Goal: Task Accomplishment & Management: Manage account settings

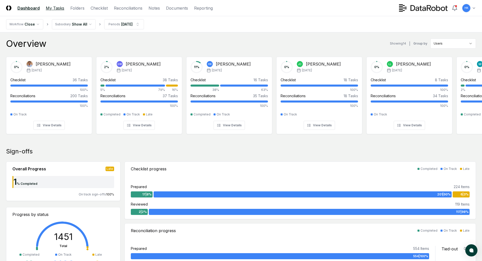
click at [53, 8] on link "My Tasks" at bounding box center [55, 8] width 18 height 6
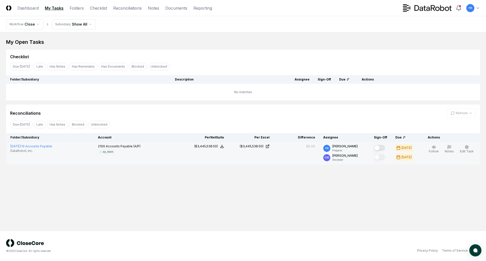
click at [380, 149] on button "Mark complete" at bounding box center [379, 148] width 11 height 6
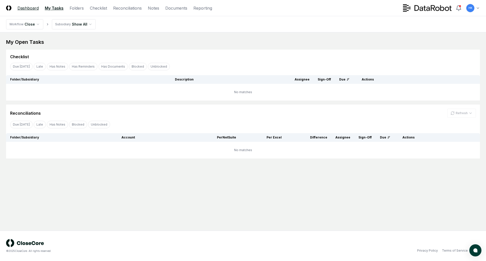
click at [30, 9] on link "Dashboard" at bounding box center [27, 8] width 21 height 6
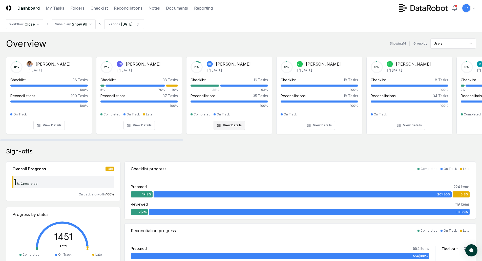
click at [196, 66] on div "11 %" at bounding box center [196, 67] width 12 height 12
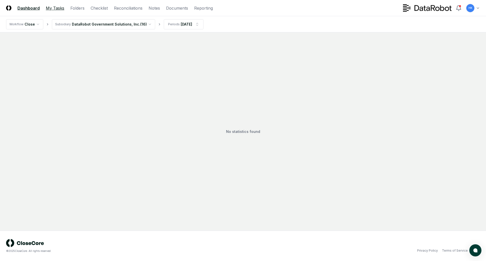
click at [54, 8] on link "My Tasks" at bounding box center [55, 8] width 18 height 6
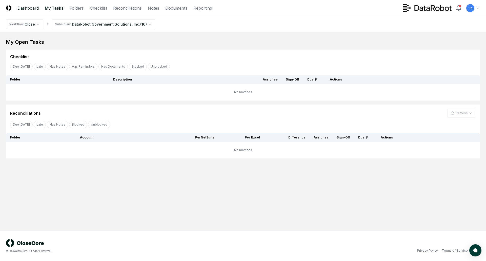
click at [26, 8] on link "Dashboard" at bounding box center [27, 8] width 21 height 6
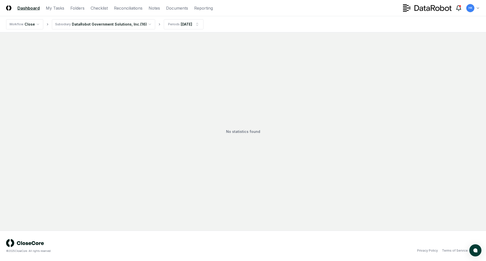
click at [459, 8] on icon at bounding box center [458, 8] width 6 height 6
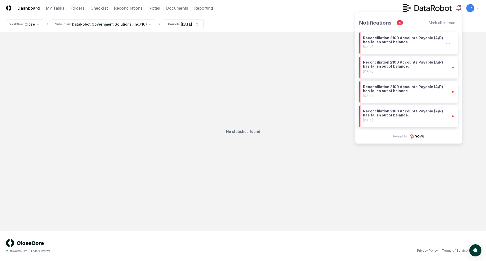
click at [423, 46] on div "4 days ago" at bounding box center [403, 47] width 81 height 4
click at [419, 67] on div "Reconciliation 2100 Accounts Payable (A/P) has fallen out of balance." at bounding box center [403, 64] width 81 height 8
click at [418, 94] on div "Reconciliation 2100 Accounts Payable (A/P) has fallen out of balance. 6 days ago" at bounding box center [403, 91] width 81 height 13
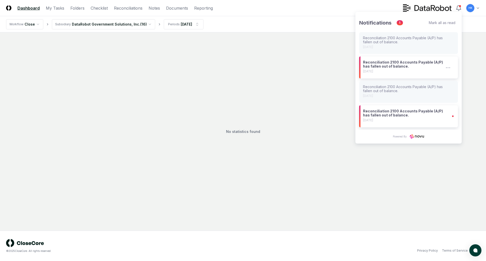
click at [420, 73] on div "Reconciliation 2100 Accounts Payable (A/P) has fallen out of balance. 5 days ago" at bounding box center [403, 67] width 81 height 14
click at [426, 120] on div "6 days ago" at bounding box center [403, 120] width 81 height 4
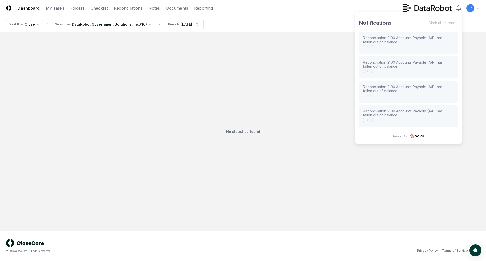
click at [243, 105] on div "No statistics found" at bounding box center [242, 131] width 473 height 186
